Goal: Information Seeking & Learning: Understand process/instructions

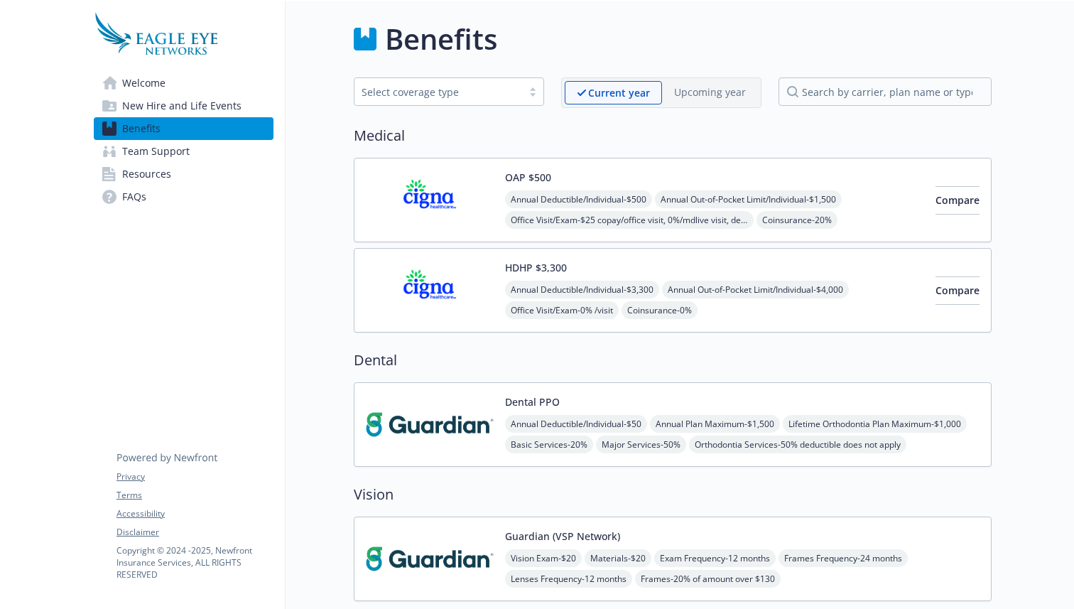
click at [153, 173] on span "Resources" at bounding box center [146, 174] width 49 height 23
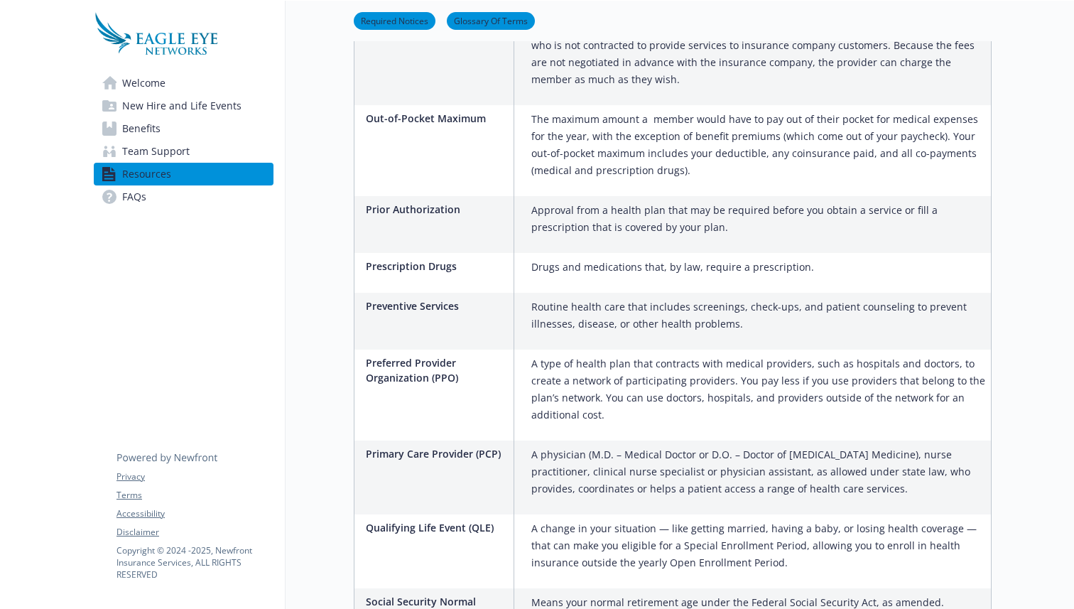
scroll to position [2000, 0]
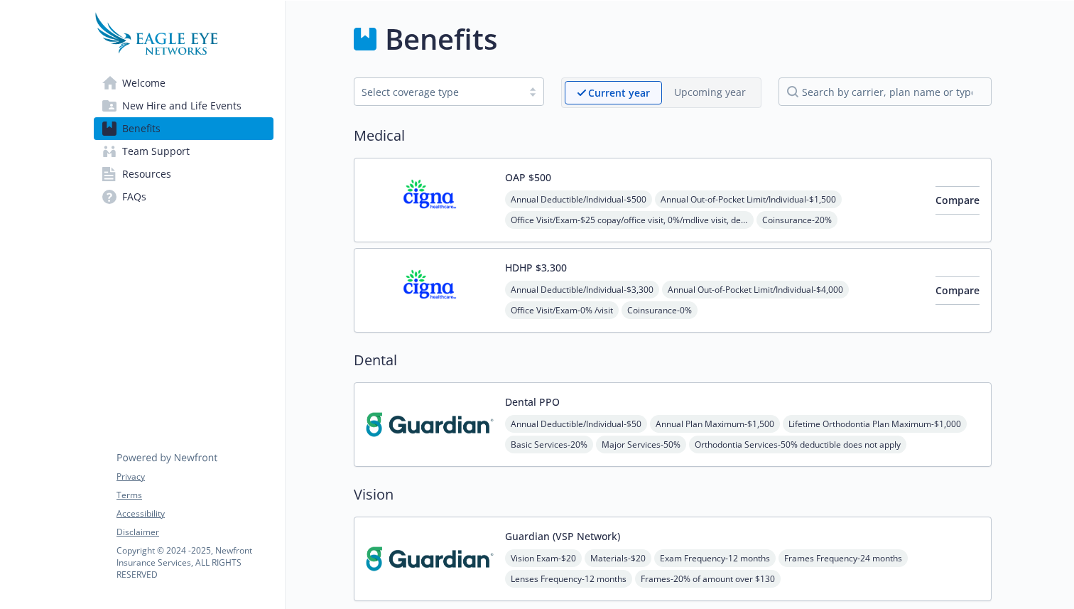
click at [165, 178] on span "Resources" at bounding box center [146, 174] width 49 height 23
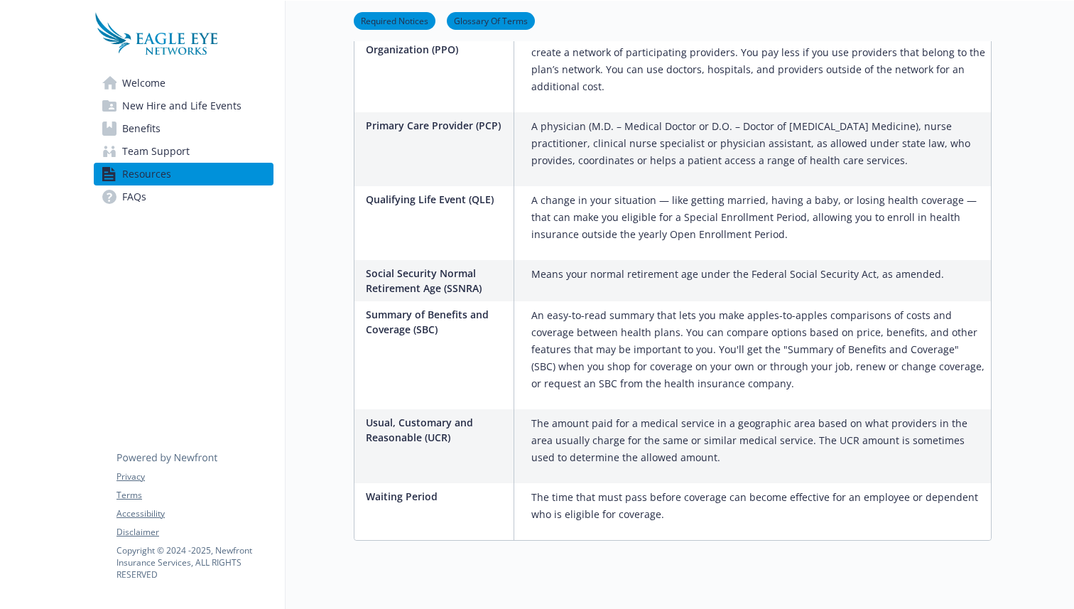
scroll to position [1811, 0]
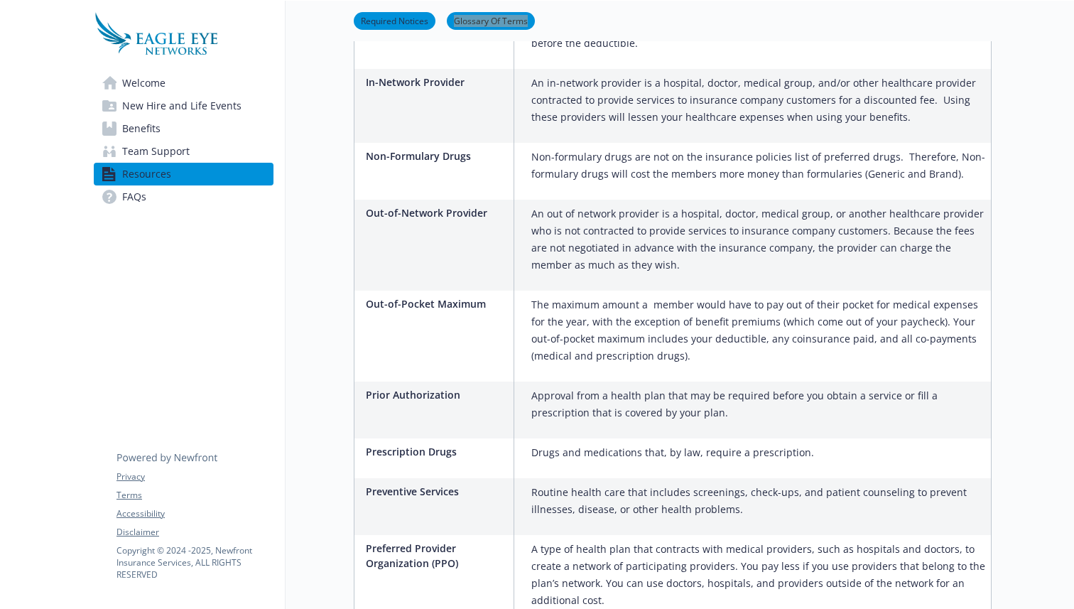
click at [840, 18] on ul "Required Notices Glossary Of Terms" at bounding box center [673, 21] width 638 height 18
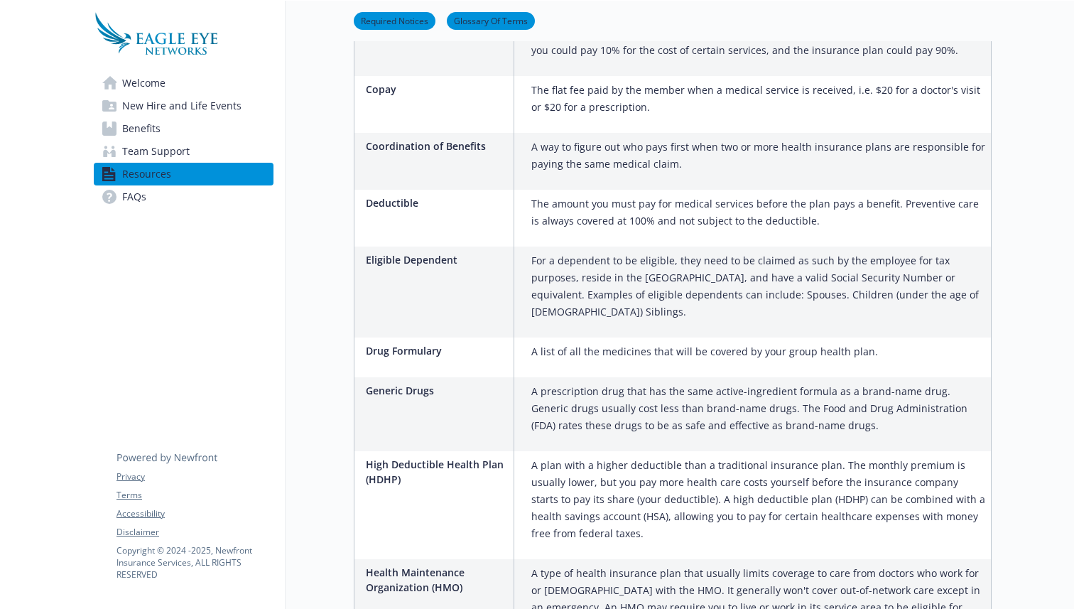
scroll to position [1072, 0]
